Goal: Check status: Check status

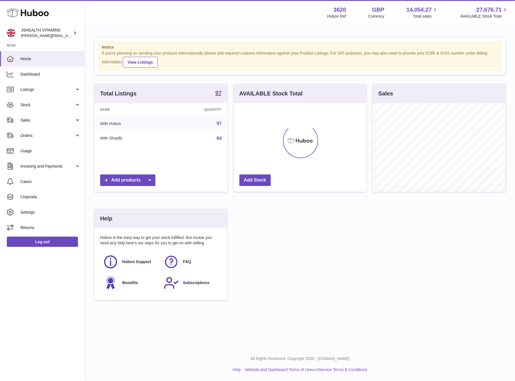
scroll to position [89, 133]
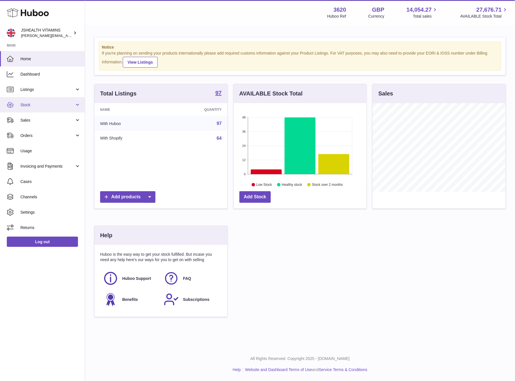
click at [48, 101] on link "Stock" at bounding box center [42, 104] width 85 height 15
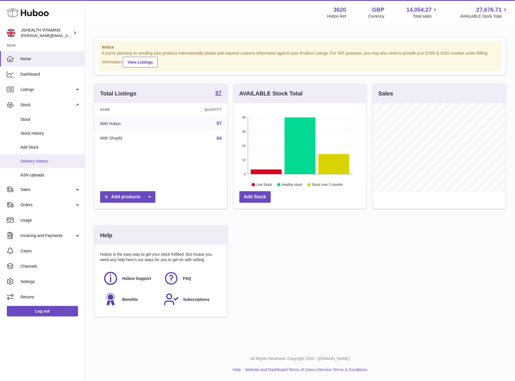
click at [45, 161] on span "Delivery History" at bounding box center [50, 160] width 60 height 5
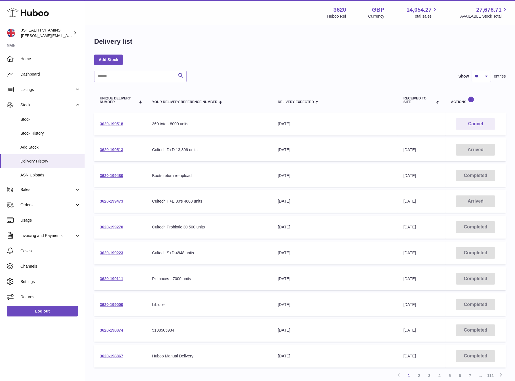
click at [115, 199] on link "3620-199473" at bounding box center [112, 201] width 24 height 5
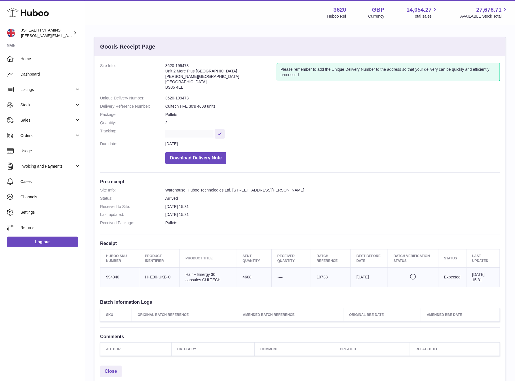
click at [183, 101] on dd "3620-199473" at bounding box center [332, 97] width 335 height 5
copy dl "3620-199473"
click at [34, 108] on link "Stock" at bounding box center [42, 104] width 85 height 15
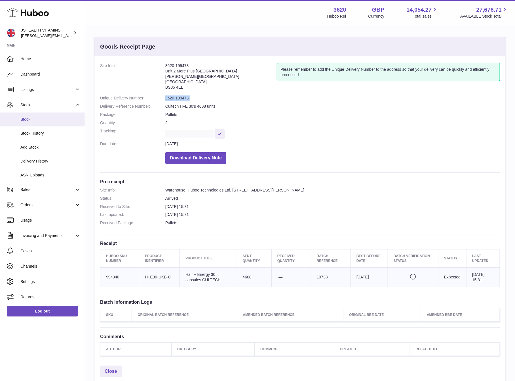
click at [34, 118] on span "Stock" at bounding box center [50, 119] width 60 height 5
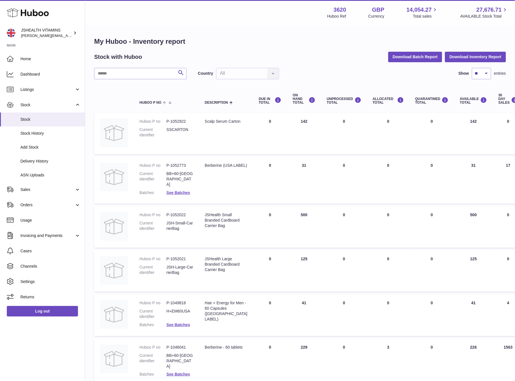
click at [131, 85] on table "Huboo P no Description DUE IN TOTAL ON HAND Total UNPROCESSED Total ALLOCATED T…" at bounding box center [362, 330] width 537 height 490
click at [129, 77] on input "text" at bounding box center [140, 73] width 93 height 11
type input "*********"
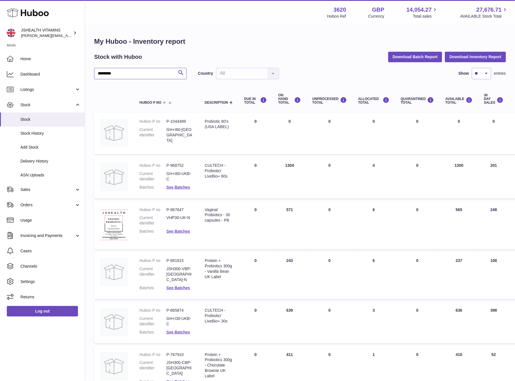
scroll to position [90, 0]
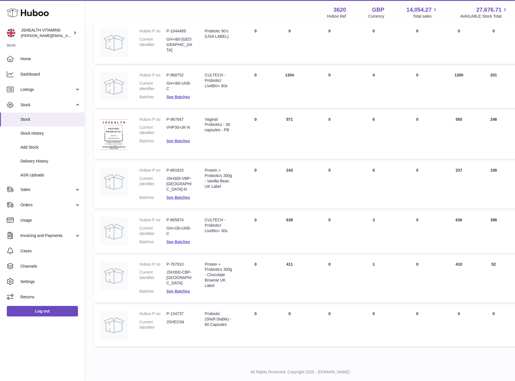
click at [184, 228] on dd "GH+I30-UKB-C" at bounding box center [180, 230] width 27 height 11
click at [184, 239] on link "See Batches" at bounding box center [179, 241] width 24 height 5
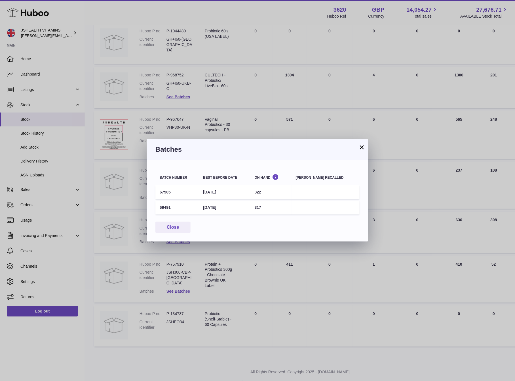
click at [239, 287] on div "× Batches Batch number Best before date On Hand [PERSON_NAME] recalled 67905 [D…" at bounding box center [257, 190] width 515 height 381
